Goal: Check status: Check status

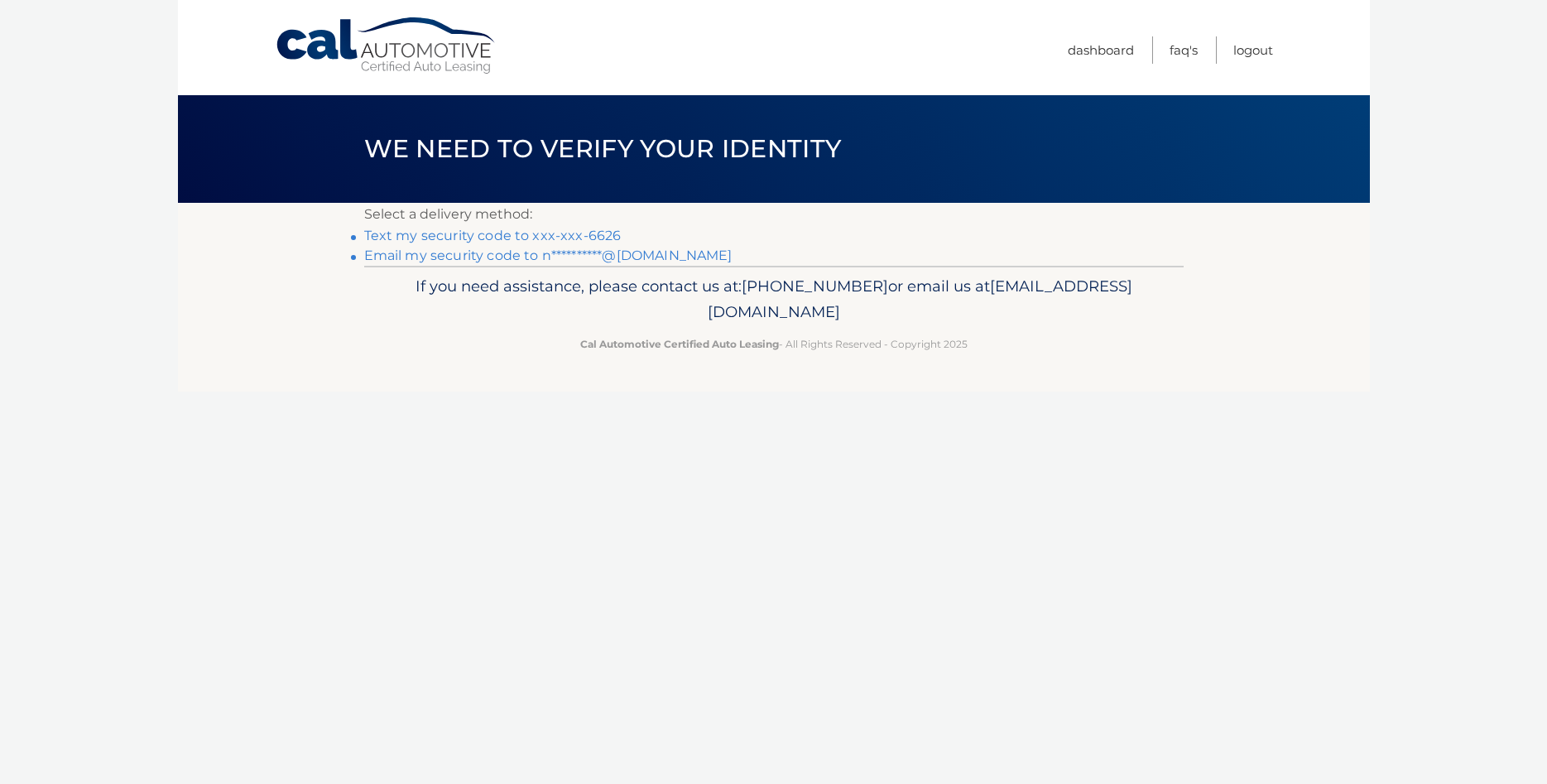
click at [500, 237] on link "Text my security code to xxx-xxx-6626" at bounding box center [493, 235] width 258 height 16
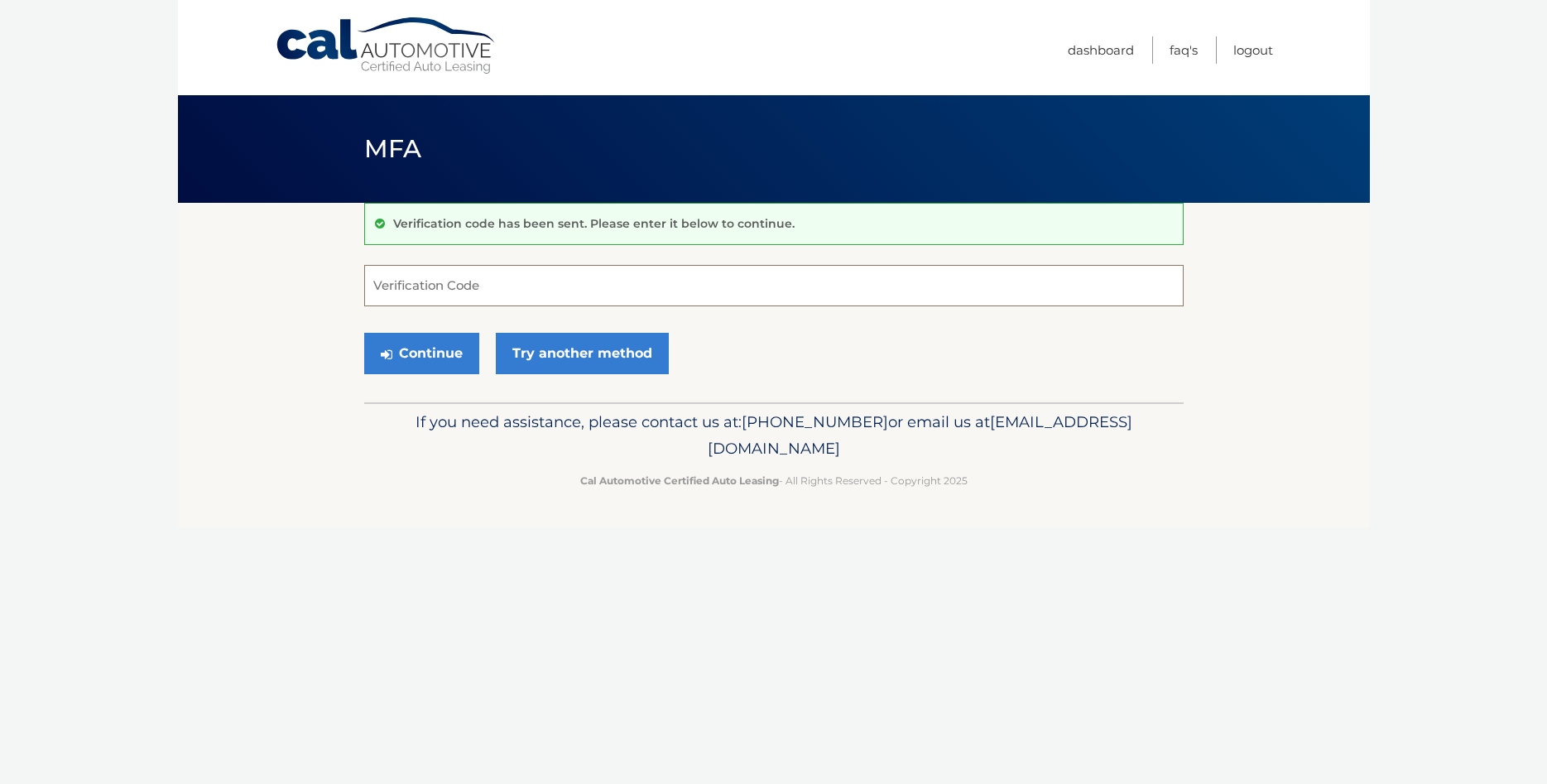
click at [532, 298] on input "Verification Code" at bounding box center [774, 286] width 820 height 41
type input "217826"
click at [434, 378] on div "Continue Try another method" at bounding box center [774, 354] width 820 height 56
click at [424, 360] on button "Continue" at bounding box center [422, 353] width 115 height 41
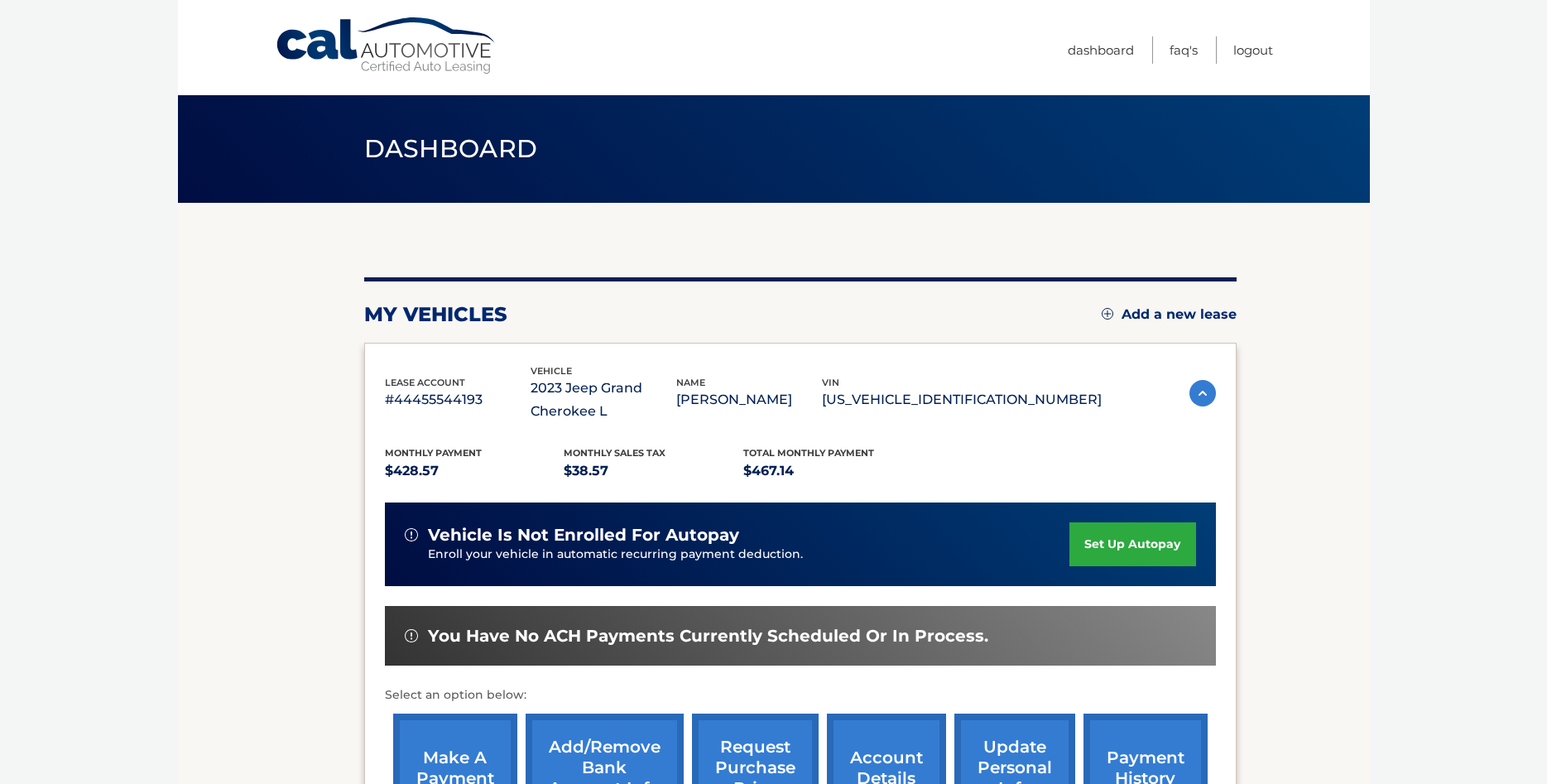
click at [997, 401] on p "[US_VEHICLE_IDENTIFICATION_NUMBER]" at bounding box center [961, 399] width 280 height 23
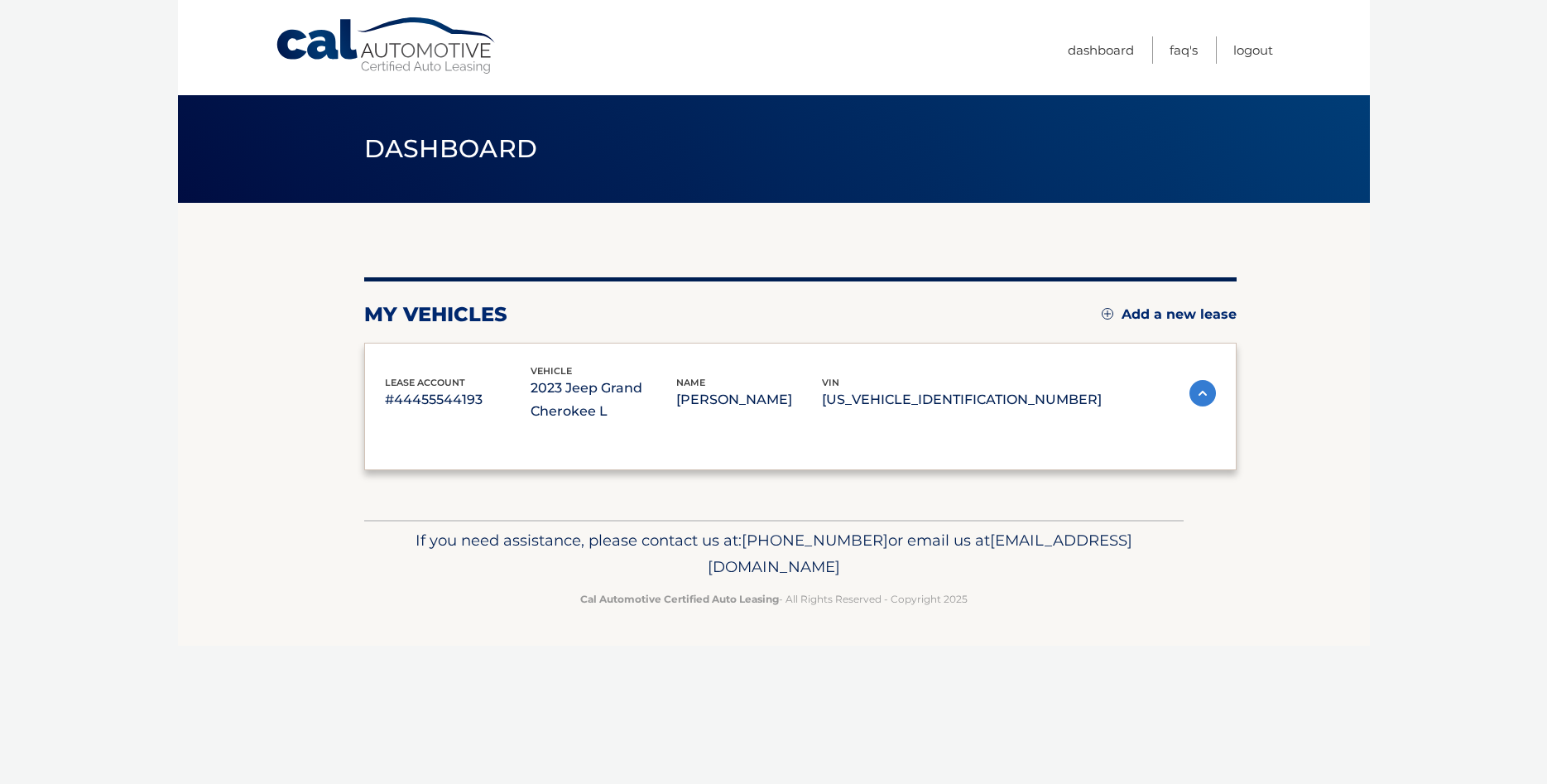
copy p "[US_VEHICLE_IDENTIFICATION_NUMBER]"
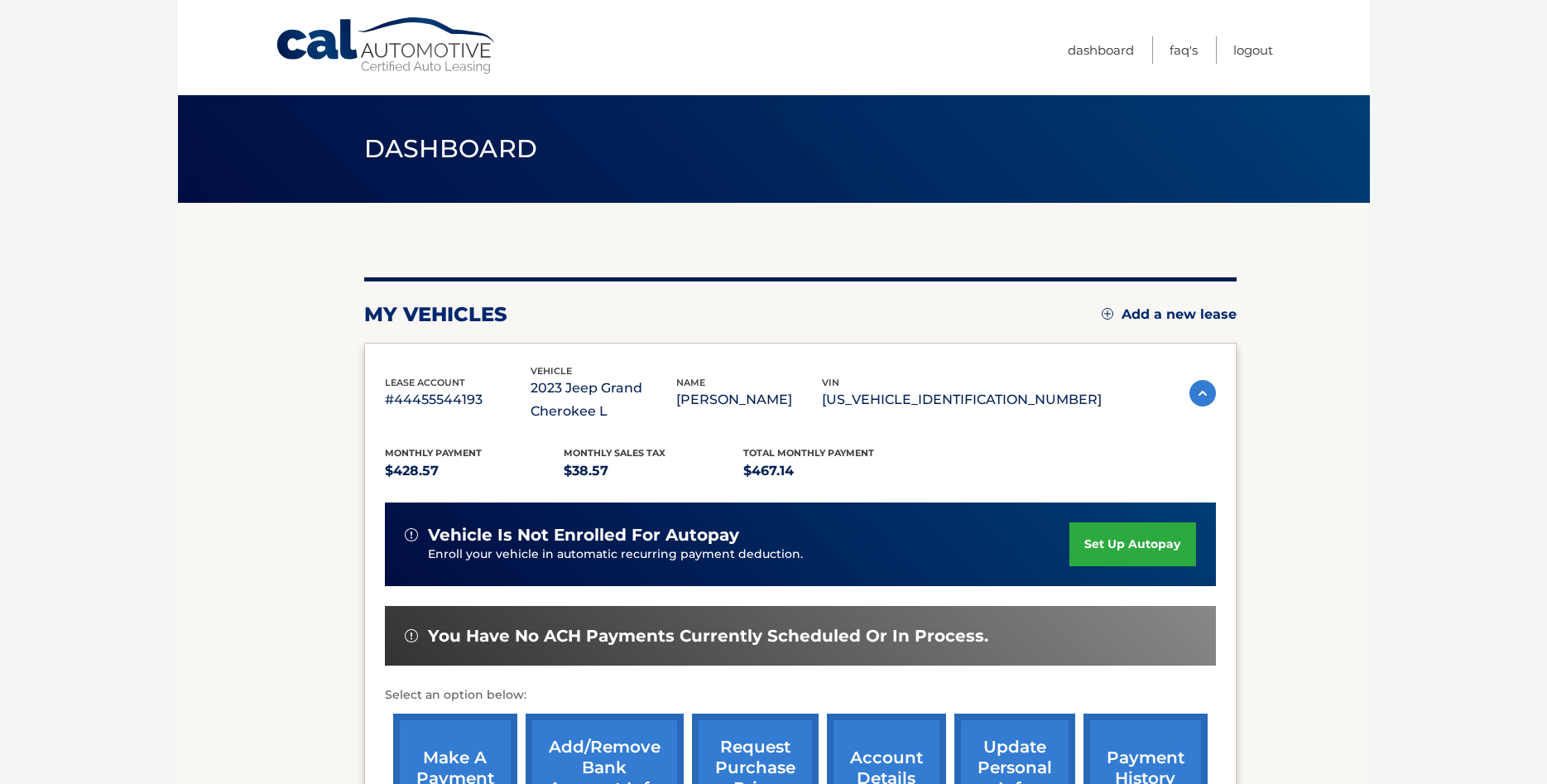
drag, startPoint x: 639, startPoint y: 410, endPoint x: 554, endPoint y: 391, distance: 87.1
click at [554, 391] on p "2023 Jeep Grand Cherokee L" at bounding box center [602, 399] width 145 height 46
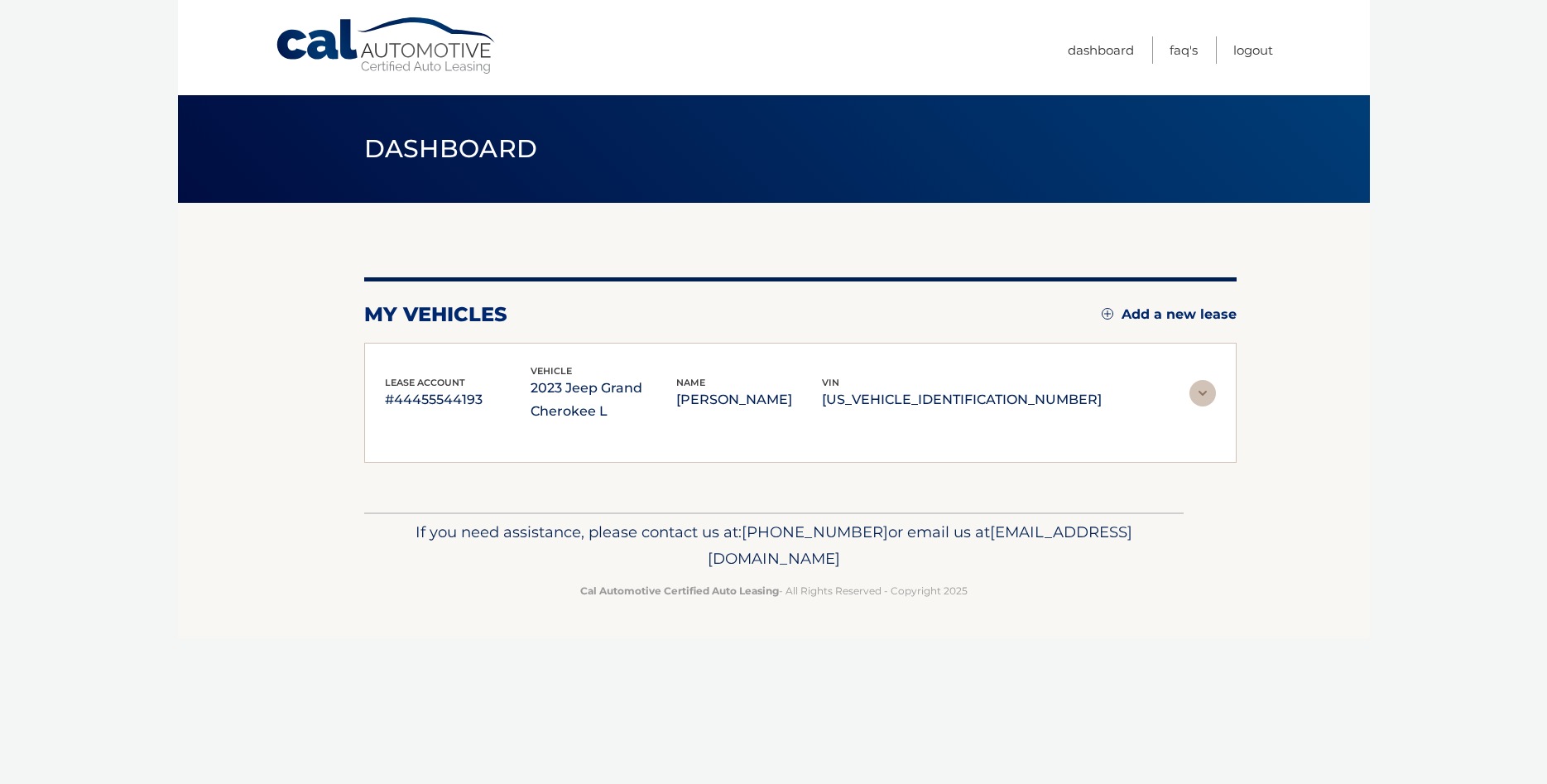
copy p "2023 Jeep Grand Cherokee L"
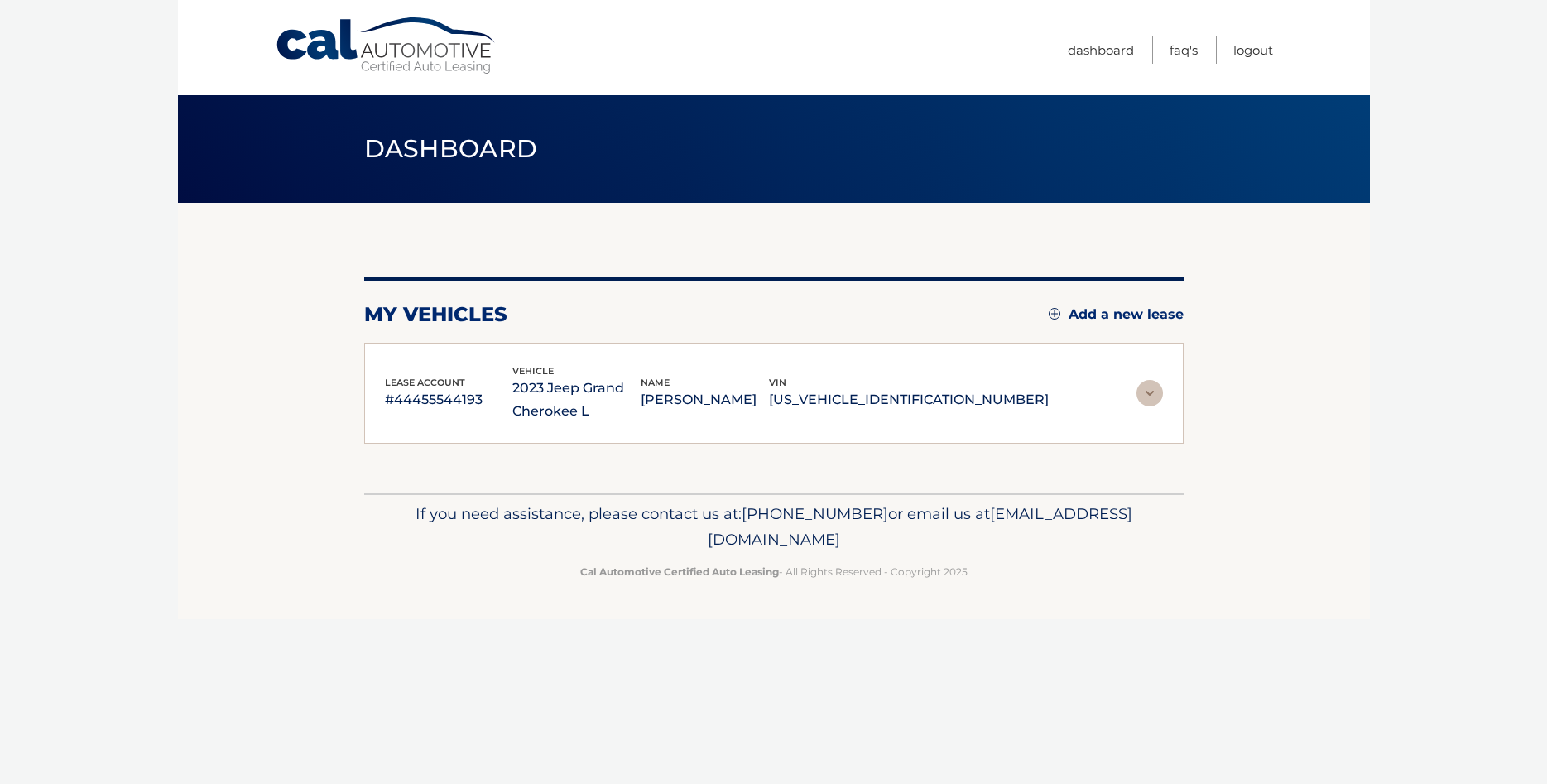
click at [492, 376] on div "lease account #44455544193" at bounding box center [449, 393] width 128 height 37
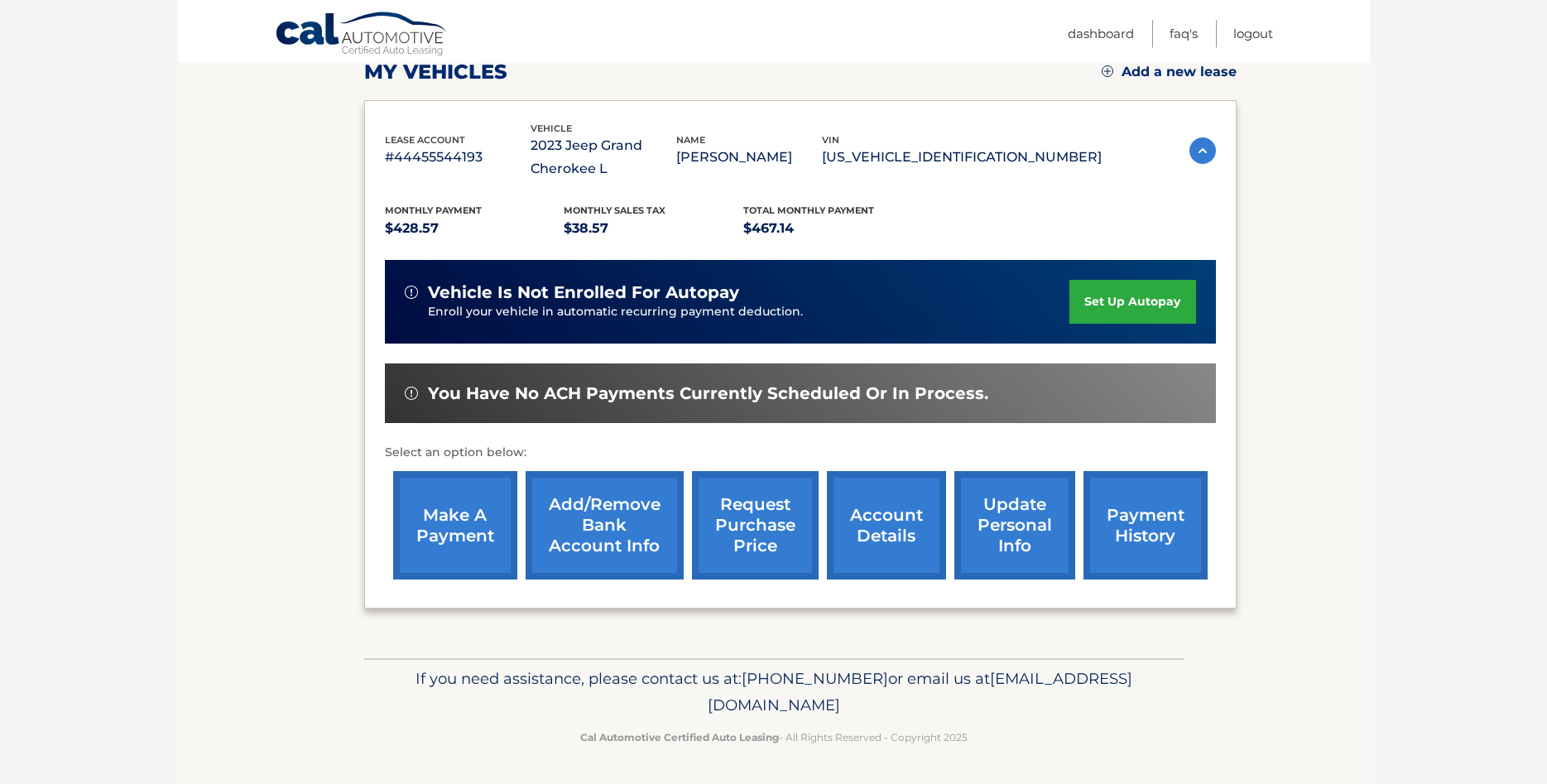
scroll to position [283, 0]
click at [1109, 510] on link "payment history" at bounding box center [1145, 525] width 125 height 109
